Goal: Task Accomplishment & Management: Complete application form

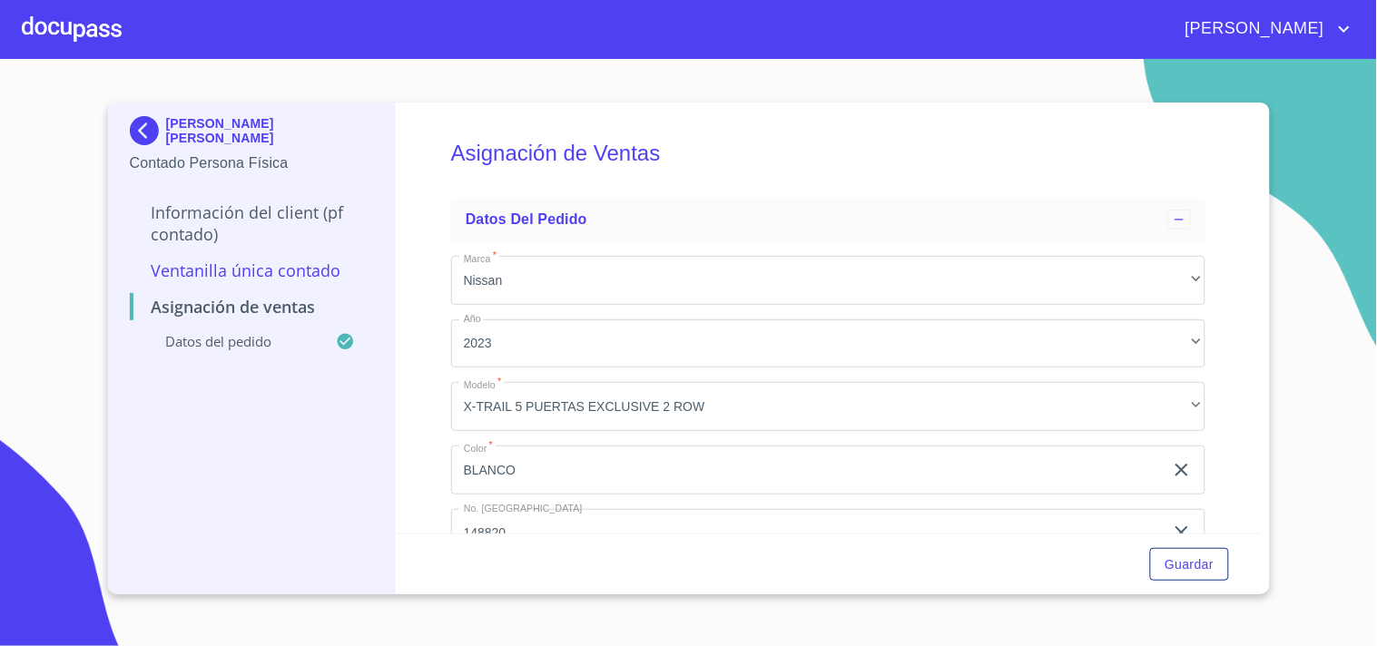
click at [100, 32] on div at bounding box center [72, 29] width 100 height 58
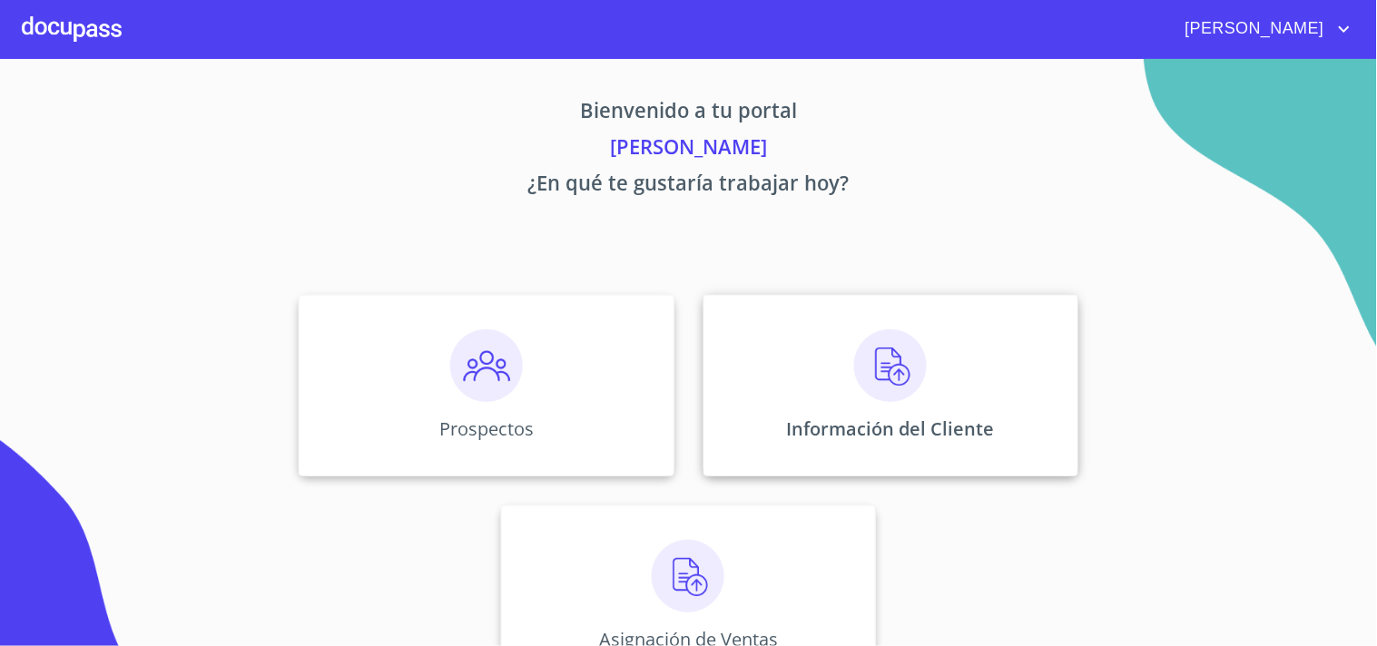
click at [880, 374] on img at bounding box center [890, 365] width 73 height 73
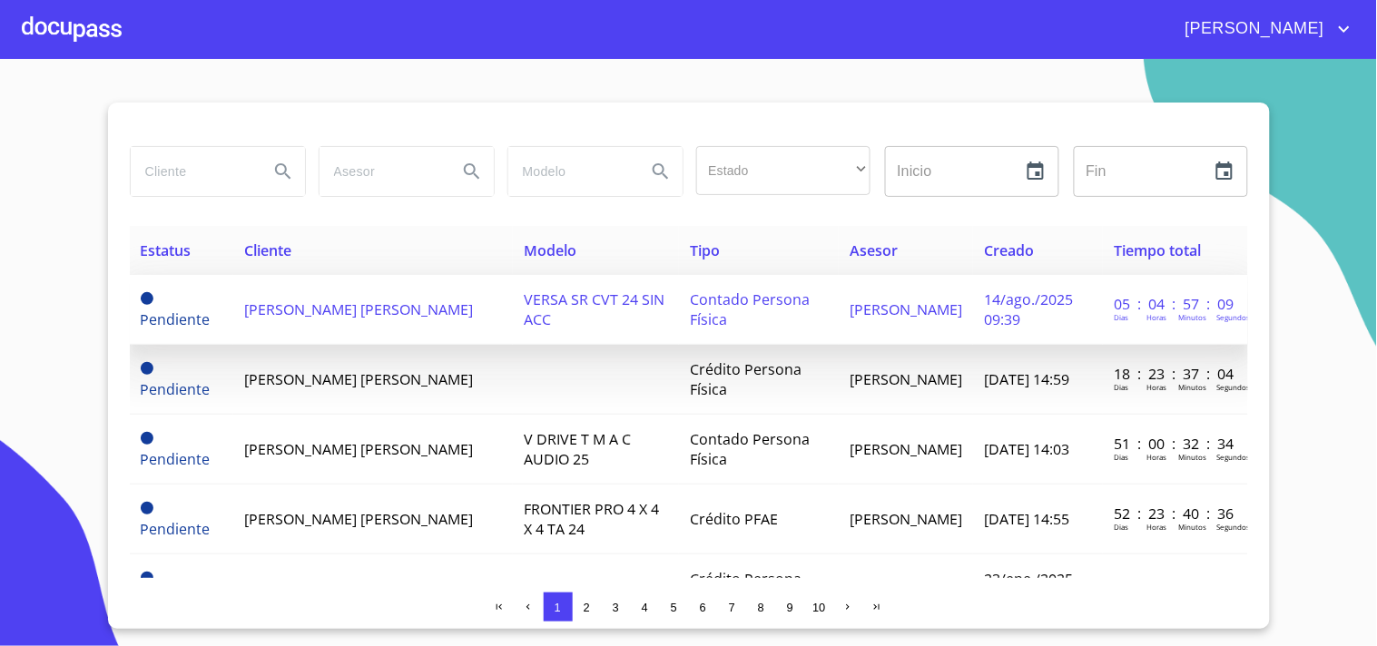
click at [358, 324] on td "[PERSON_NAME] [PERSON_NAME]" at bounding box center [373, 310] width 280 height 70
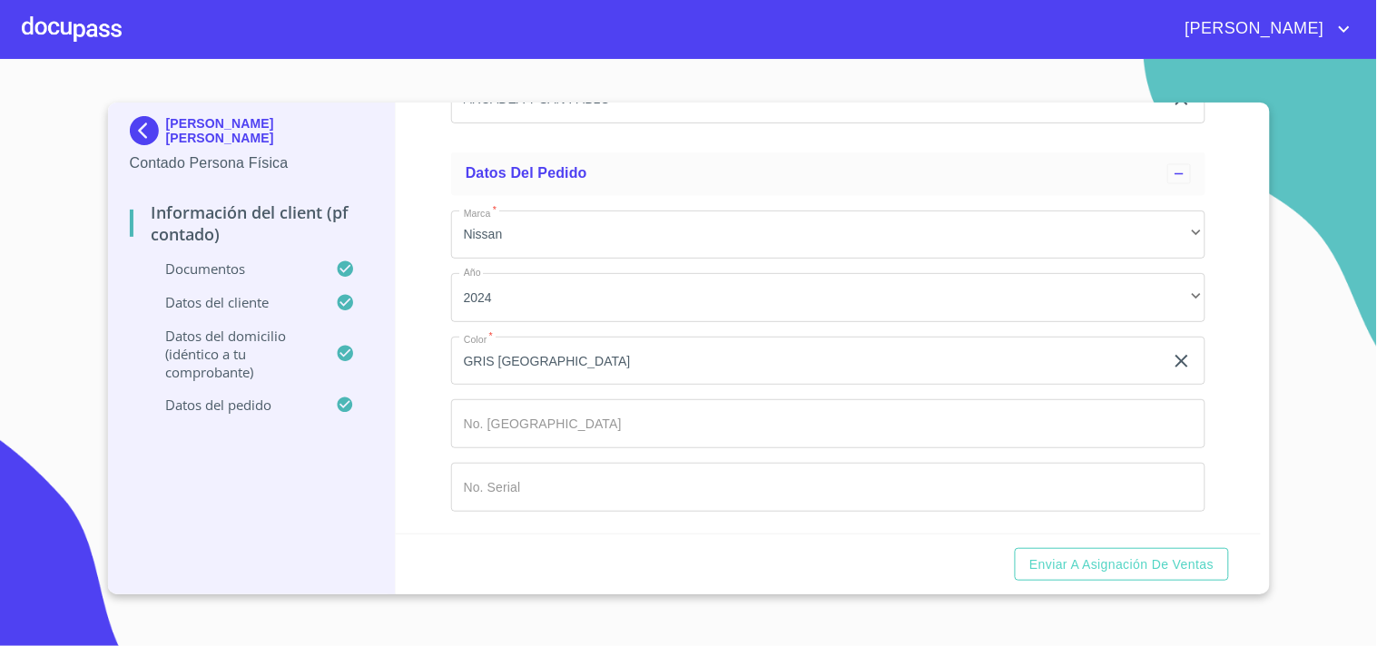
scroll to position [4763, 0]
